Goal: Communication & Community: Answer question/provide support

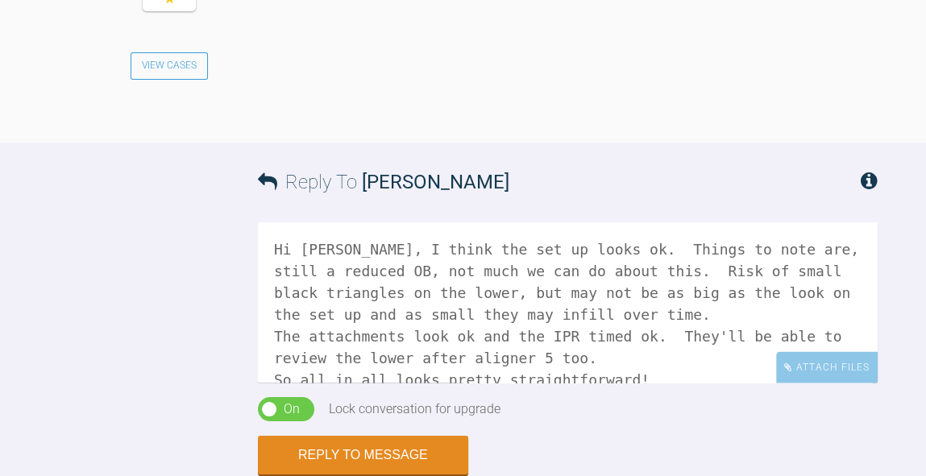
type textarea "Hi Sarah, I think the set up looks ok. Things to note are, still a reduced OB, …"
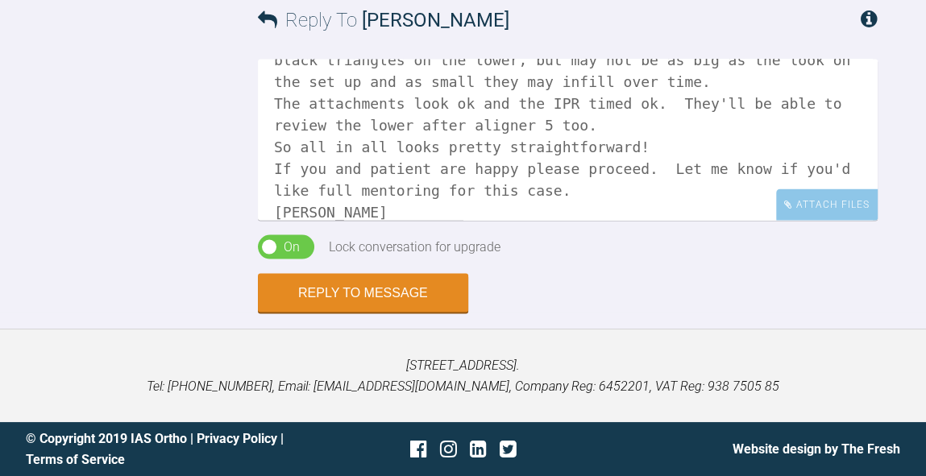
scroll to position [84, 0]
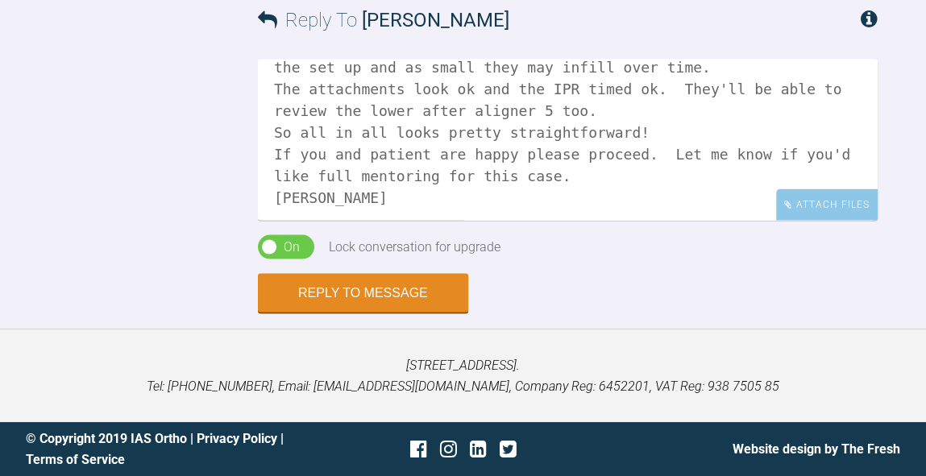
drag, startPoint x: 274, startPoint y: 85, endPoint x: 722, endPoint y: 392, distance: 543.5
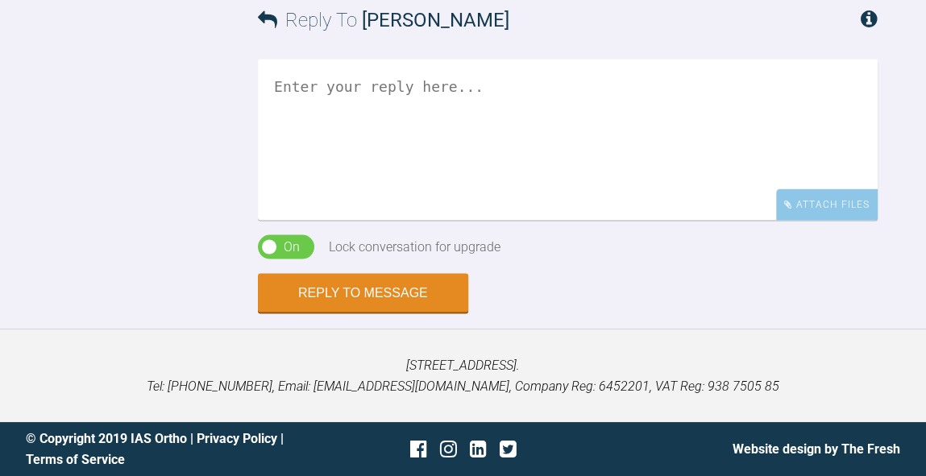
scroll to position [0, 0]
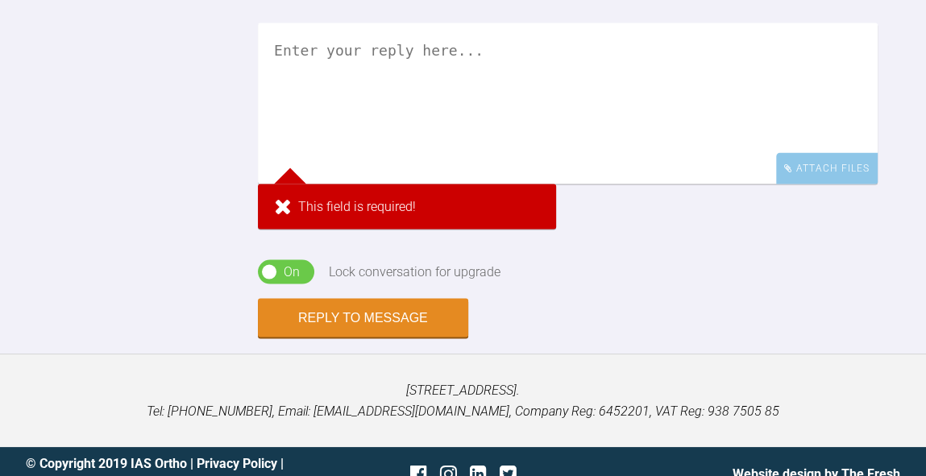
click at [467, 122] on textarea at bounding box center [568, 103] width 620 height 161
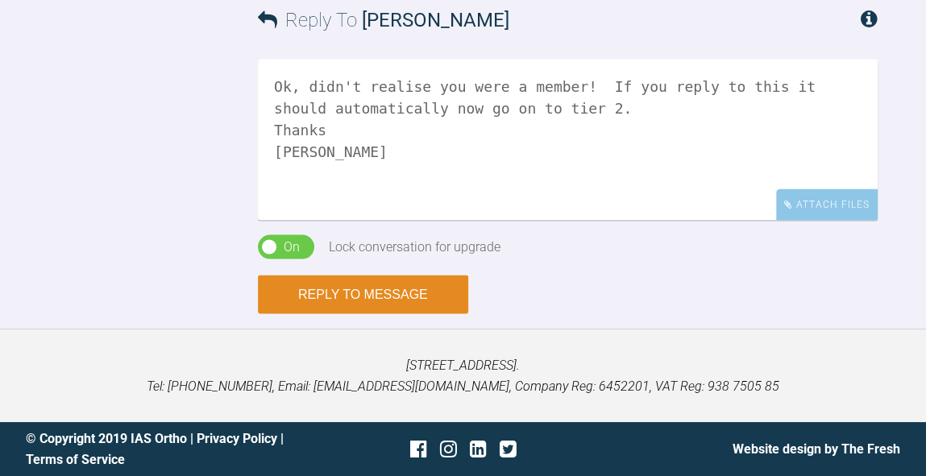
type textarea "Ok, didn't realise you were a member! If you reply to this it should automatica…"
click at [388, 295] on button "Reply to Message" at bounding box center [363, 295] width 210 height 39
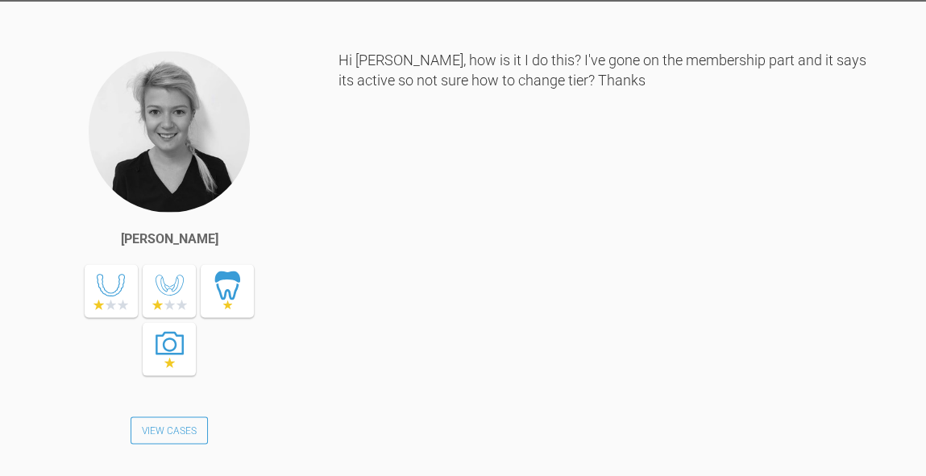
scroll to position [8269, 0]
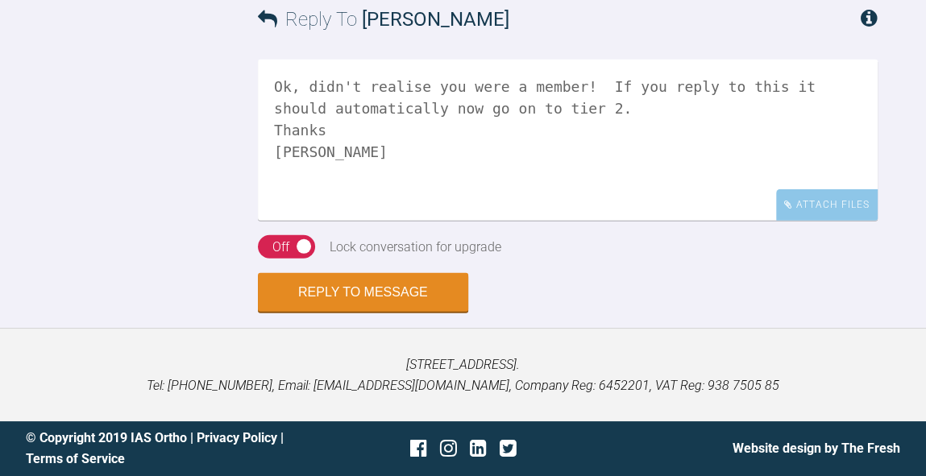
click at [519, 187] on textarea "Ok, didn't realise you were a member! If you reply to this it should automatica…" at bounding box center [568, 140] width 620 height 161
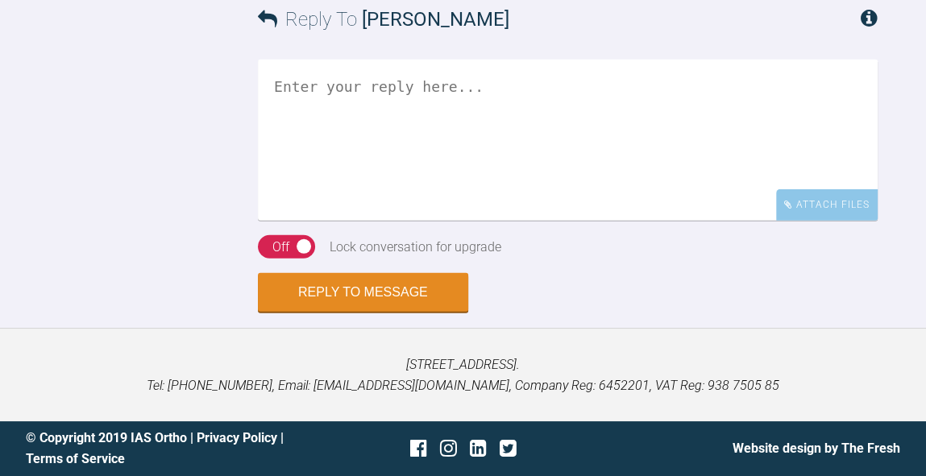
paste textarea "Hi Sarah, I think the set up looks ok. Things to note are, still a reduced OB, …"
type textarea "Hi Sarah, I think the set up looks ok. Things to note are, still a reduced OB, …"
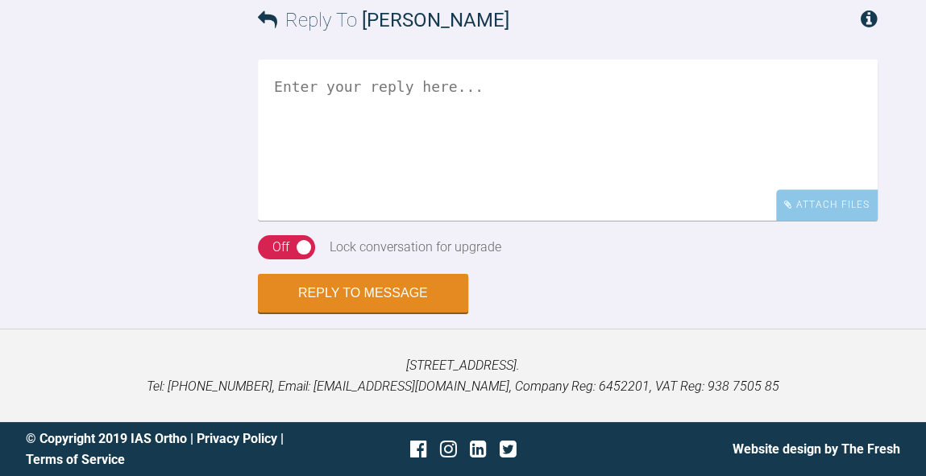
scroll to position [5950, 0]
click at [642, 221] on textarea at bounding box center [568, 140] width 620 height 161
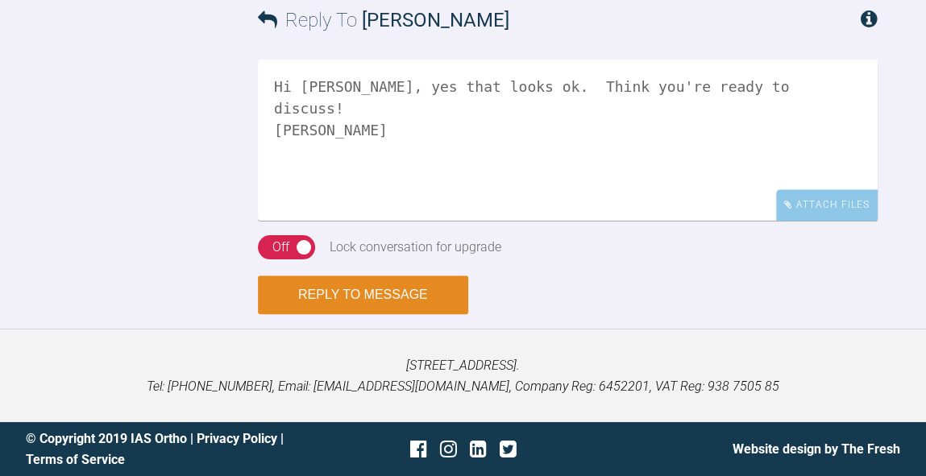
type textarea "Hi [PERSON_NAME], yes that looks ok. Think you're ready to discuss! [PERSON_NAM…"
click at [375, 309] on button "Reply to Message" at bounding box center [363, 295] width 210 height 39
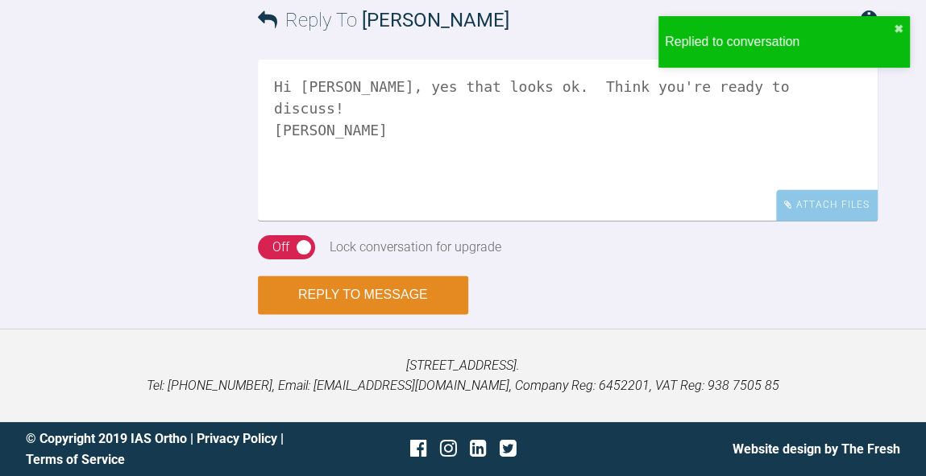
scroll to position [6567, 0]
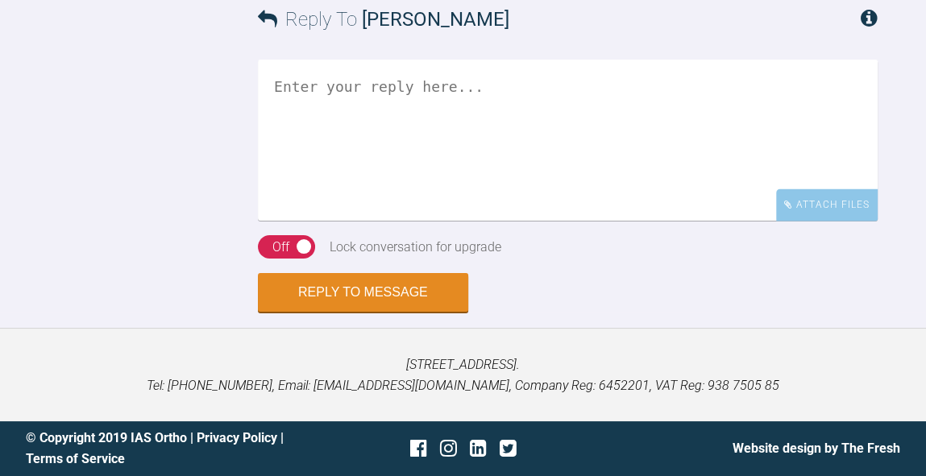
scroll to position [3062, 0]
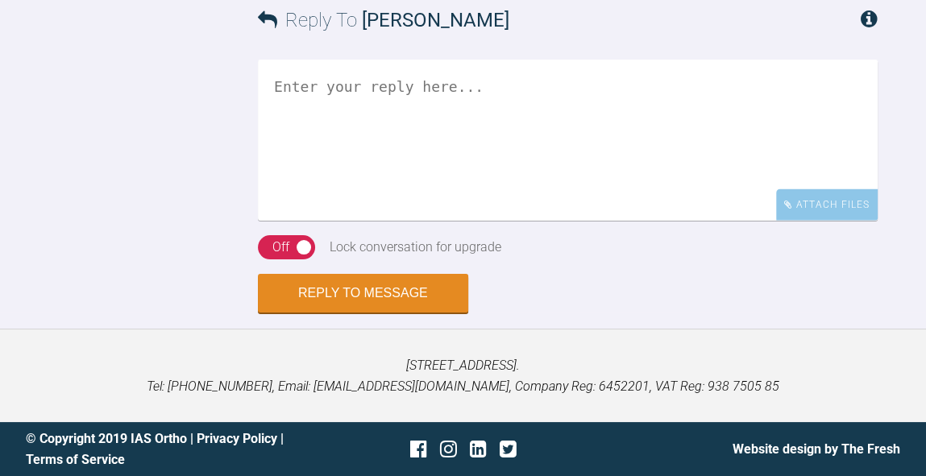
click at [635, 221] on textarea at bounding box center [568, 140] width 620 height 161
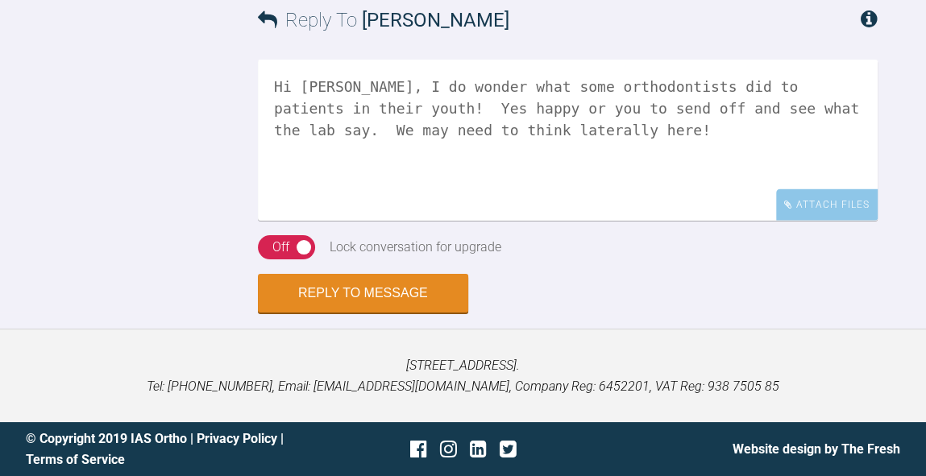
scroll to position [3451, 0]
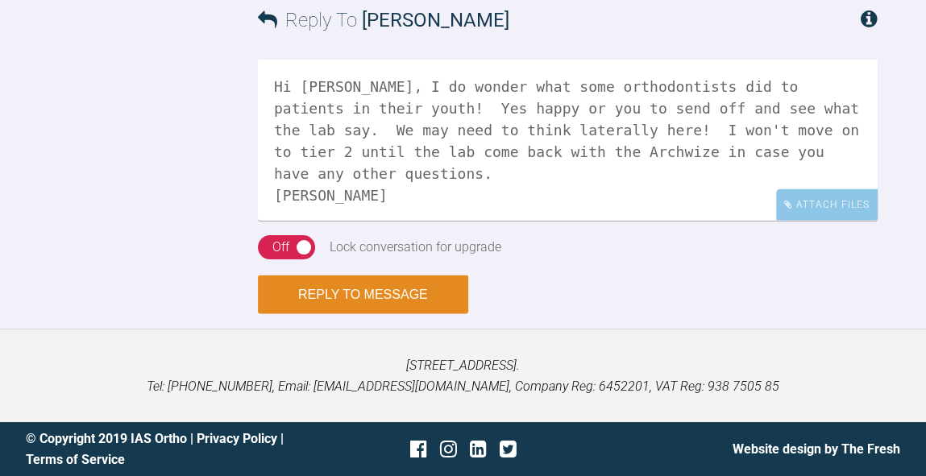
type textarea "Hi Rebecca, I do wonder what some orthodontists did to patients in their youth!…"
click at [386, 300] on button "Reply to Message" at bounding box center [363, 295] width 210 height 39
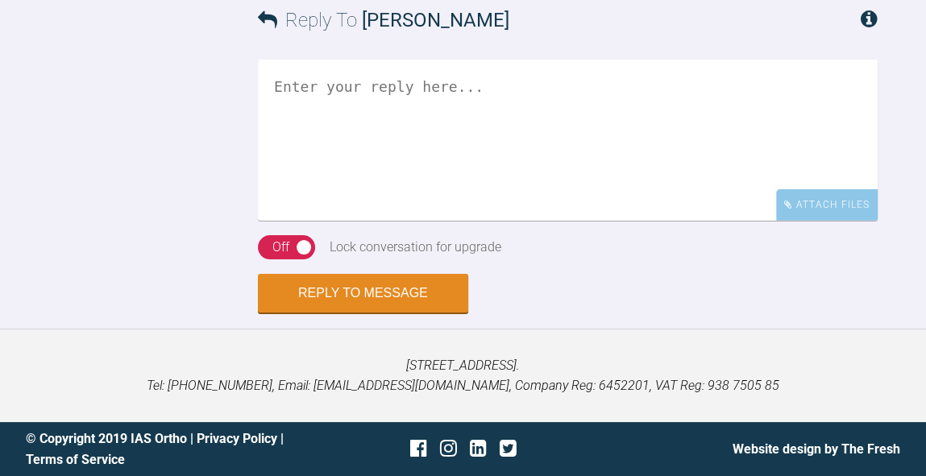
scroll to position [3487, 0]
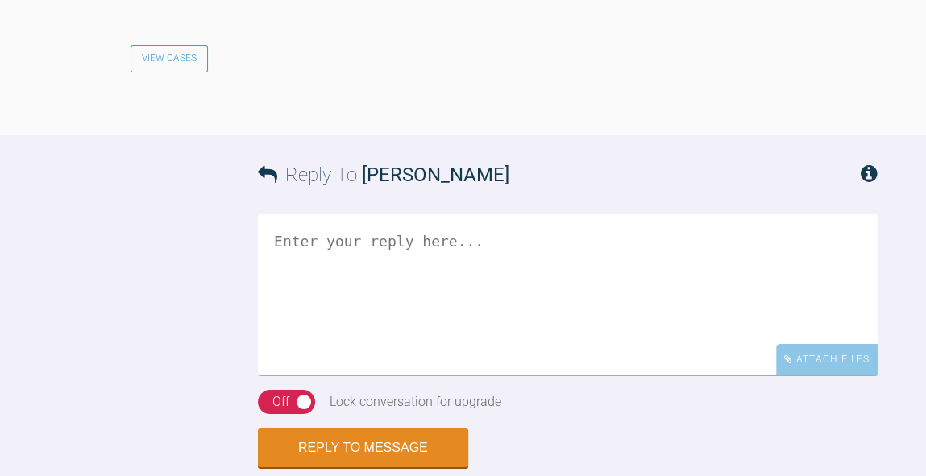
scroll to position [2878, 0]
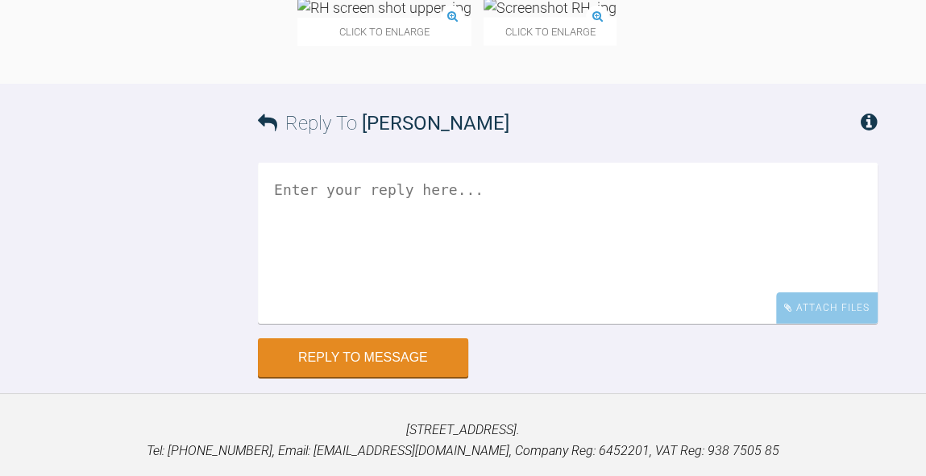
scroll to position [17211, 0]
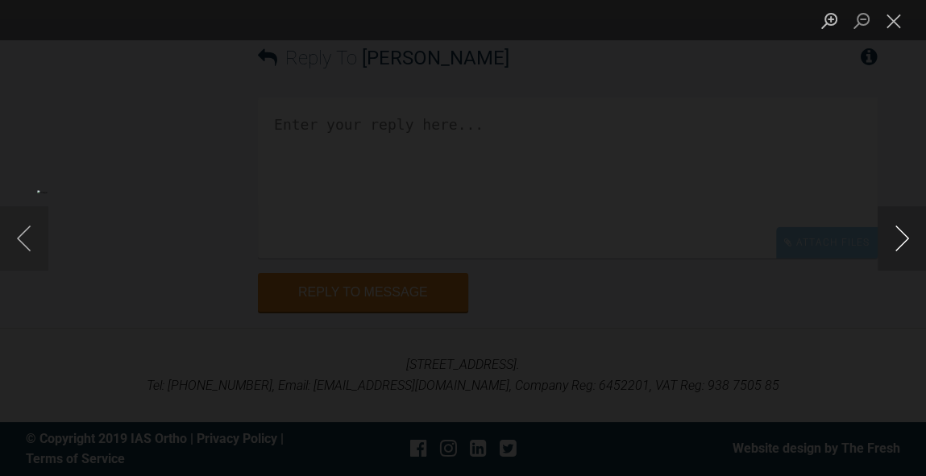
click at [899, 245] on button "Next image" at bounding box center [901, 238] width 48 height 64
click at [831, 27] on button "Zoom in" at bounding box center [829, 20] width 32 height 28
click at [897, 29] on button "Close lightbox" at bounding box center [893, 20] width 32 height 28
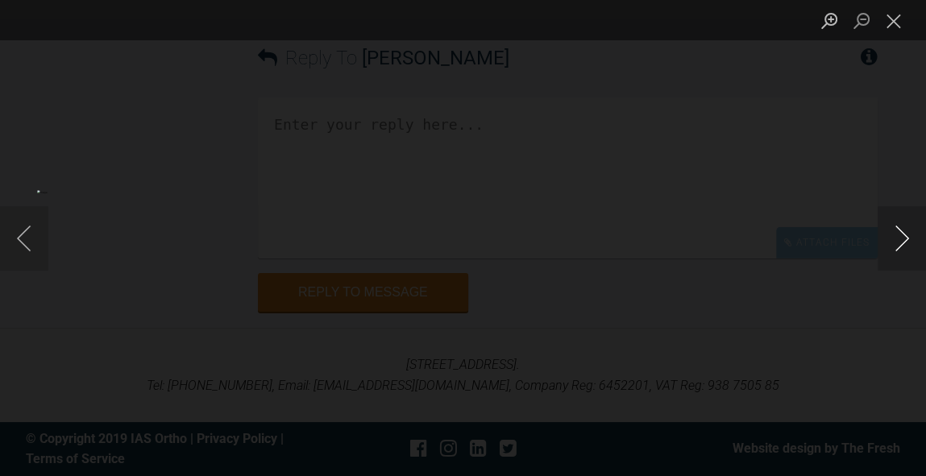
click at [900, 236] on button "Next image" at bounding box center [901, 238] width 48 height 64
click at [902, 238] on button "Next image" at bounding box center [901, 238] width 48 height 64
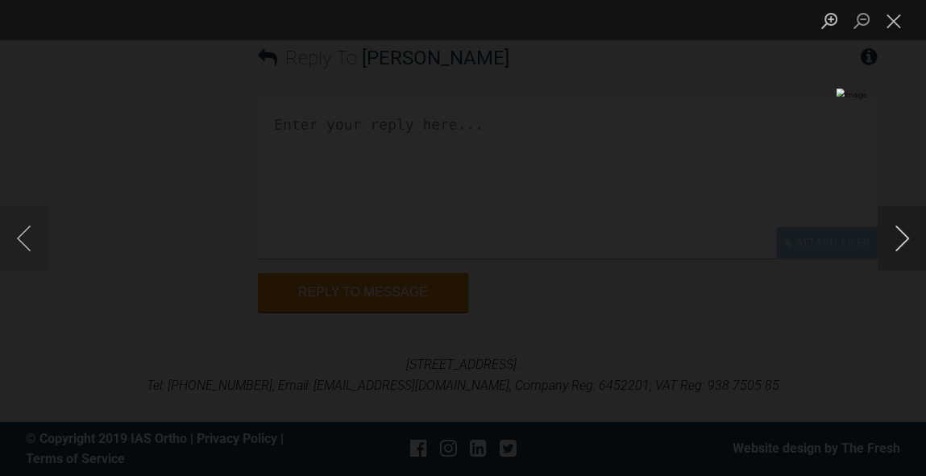
click at [902, 236] on button "Next image" at bounding box center [901, 238] width 48 height 64
click at [902, 238] on button "Next image" at bounding box center [901, 238] width 48 height 64
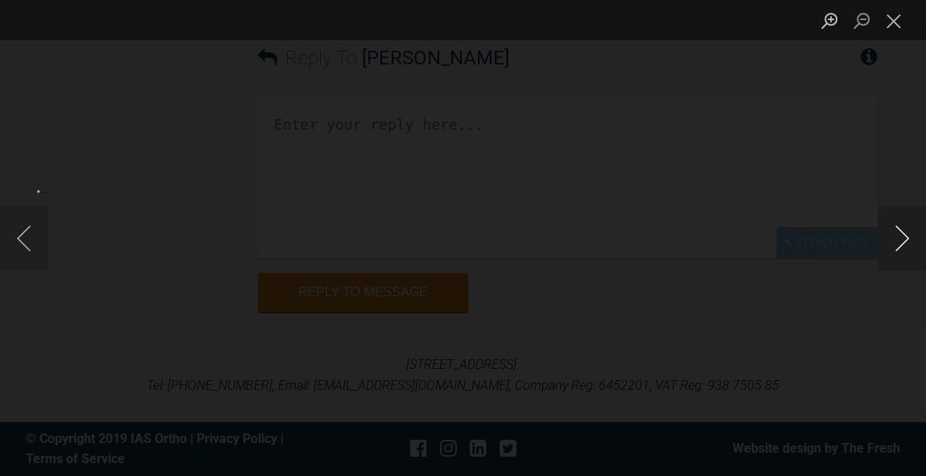
click at [902, 238] on button "Next image" at bounding box center [901, 238] width 48 height 64
click at [897, 21] on button "Close lightbox" at bounding box center [893, 20] width 32 height 28
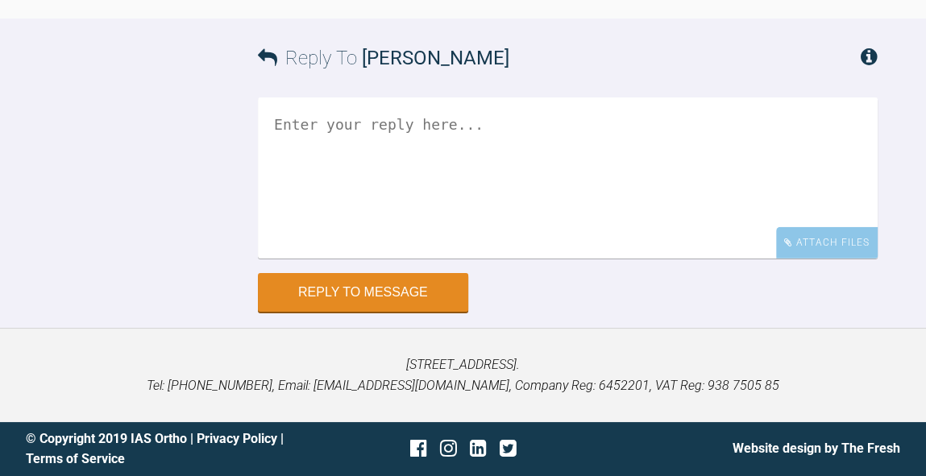
scroll to position [17592, 0]
click at [627, 259] on textarea at bounding box center [568, 177] width 620 height 161
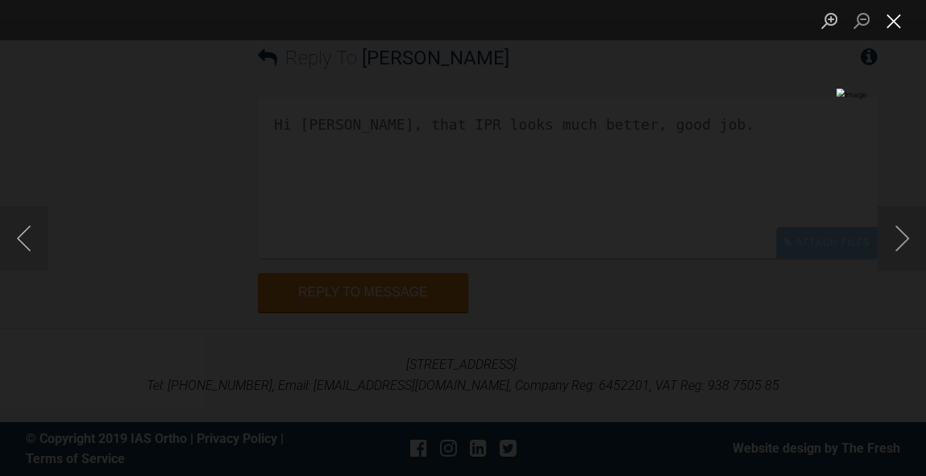
click at [899, 28] on button "Close lightbox" at bounding box center [893, 20] width 32 height 28
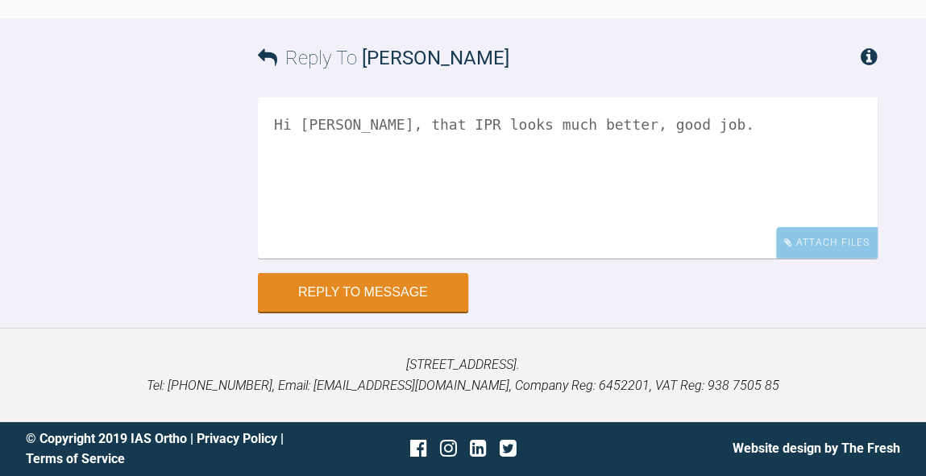
scroll to position [17437, 0]
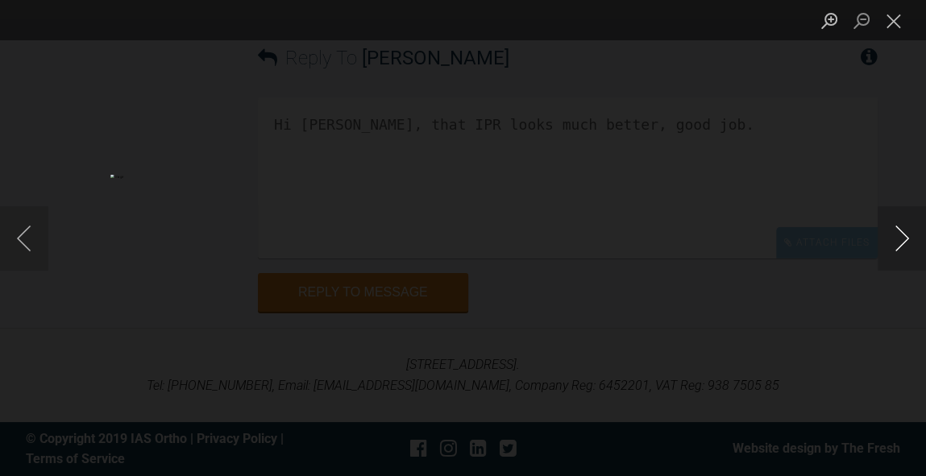
click at [905, 248] on button "Next image" at bounding box center [901, 238] width 48 height 64
click at [891, 31] on button "Close lightbox" at bounding box center [893, 20] width 32 height 28
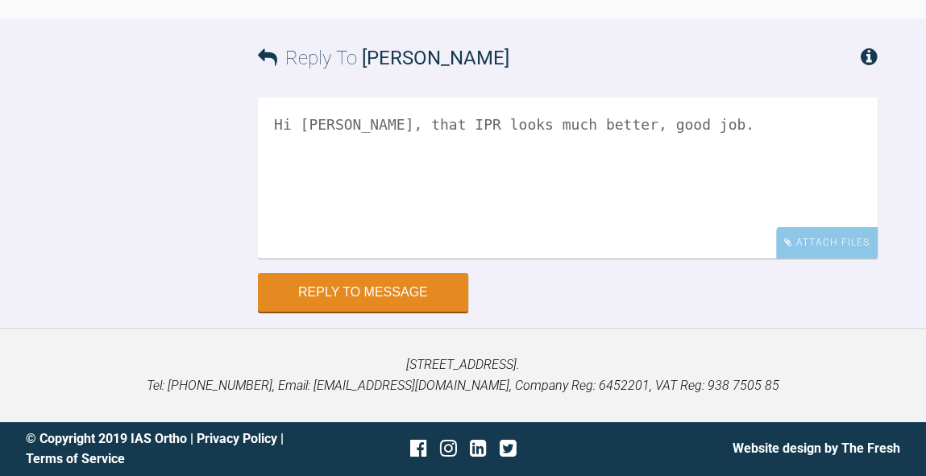
scroll to position [17330, 0]
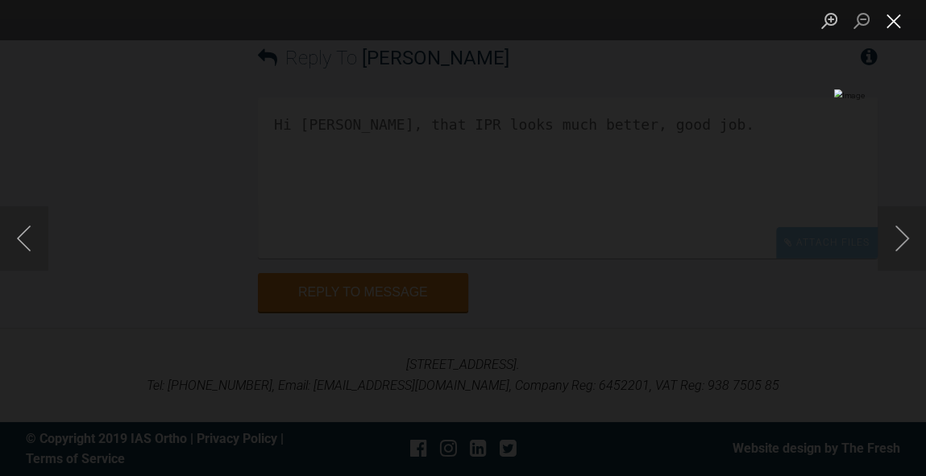
click at [896, 27] on button "Close lightbox" at bounding box center [893, 20] width 32 height 28
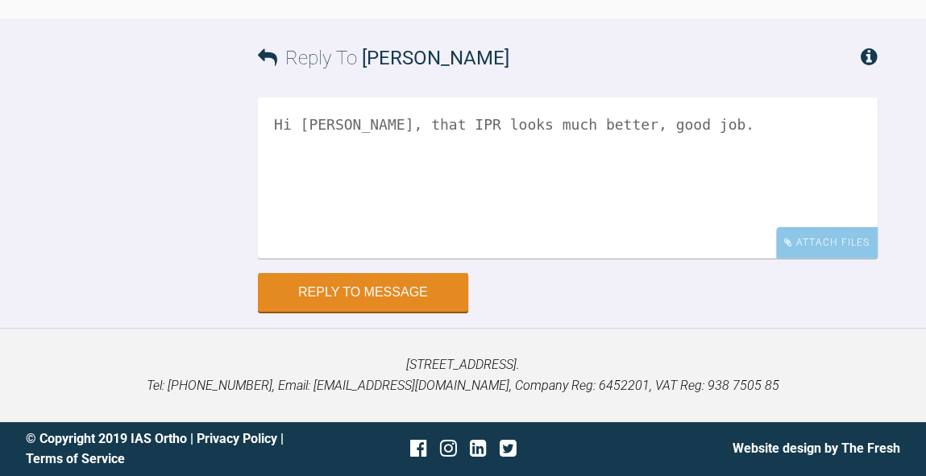
scroll to position [17915, 0]
click at [657, 143] on textarea "Hi [PERSON_NAME], that IPR looks much better, good job." at bounding box center [568, 177] width 620 height 161
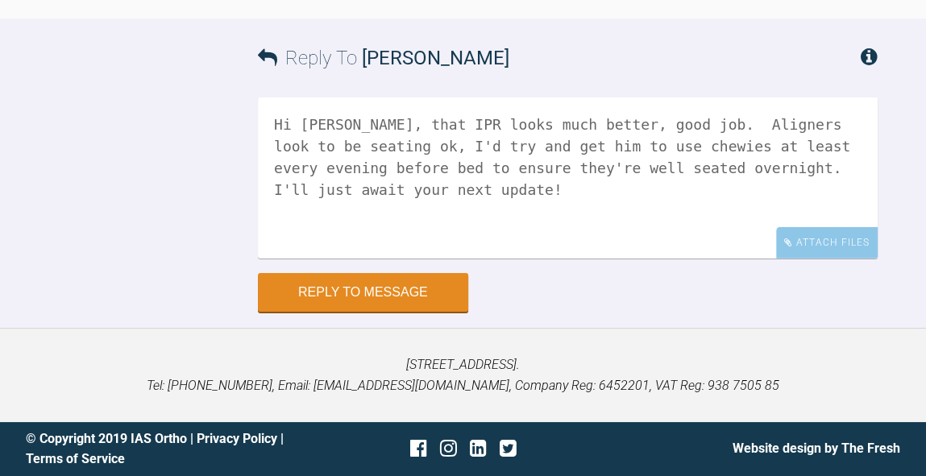
click at [859, 193] on textarea "Hi [PERSON_NAME], that IPR looks much better, good job. Aligners look to be sea…" at bounding box center [568, 177] width 620 height 161
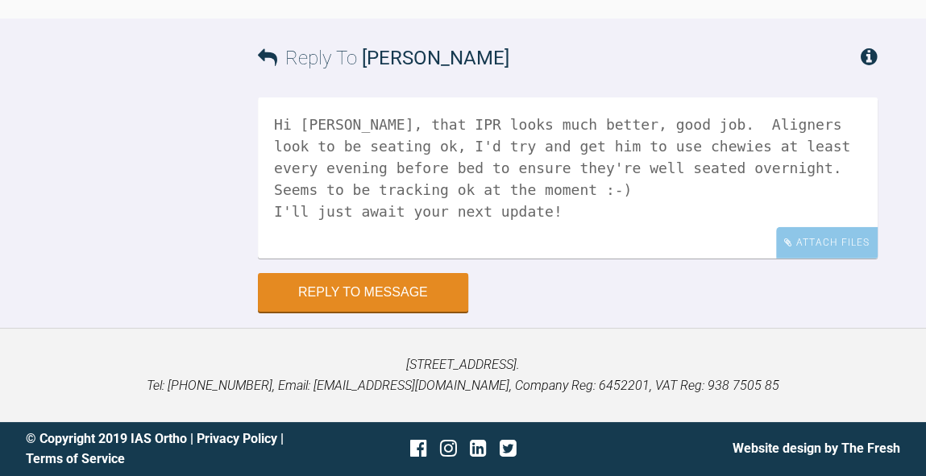
click at [483, 237] on textarea "Hi [PERSON_NAME], that IPR looks much better, good job. Aligners look to be sea…" at bounding box center [568, 177] width 620 height 161
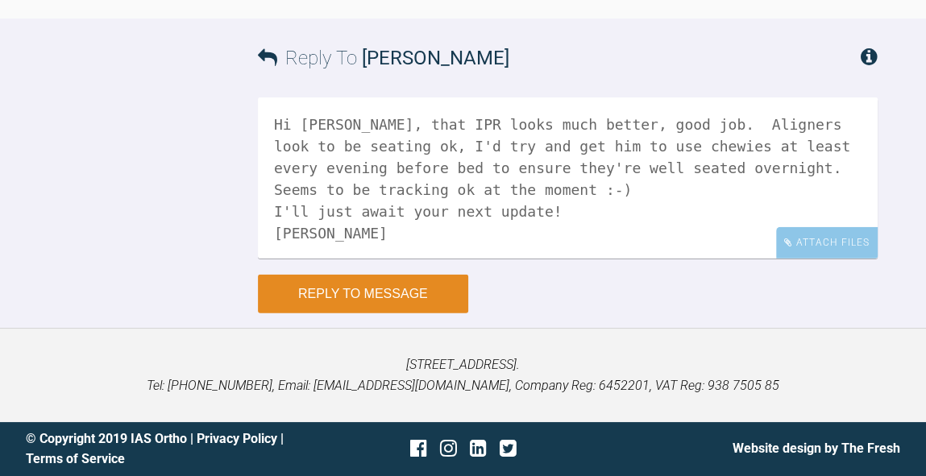
type textarea "Hi [PERSON_NAME], that IPR looks much better, good job. Aligners look to be sea…"
click at [356, 313] on button "Reply to Message" at bounding box center [363, 294] width 210 height 39
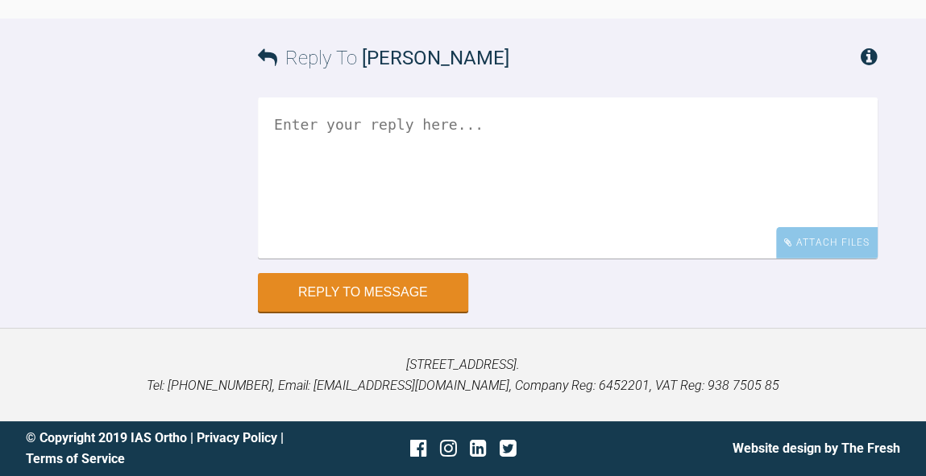
scroll to position [18072, 0]
